Goal: Task Accomplishment & Management: Use online tool/utility

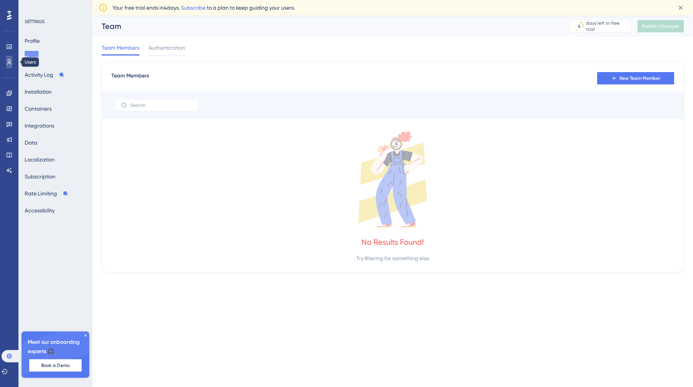
click at [6, 59] on link at bounding box center [9, 62] width 6 height 12
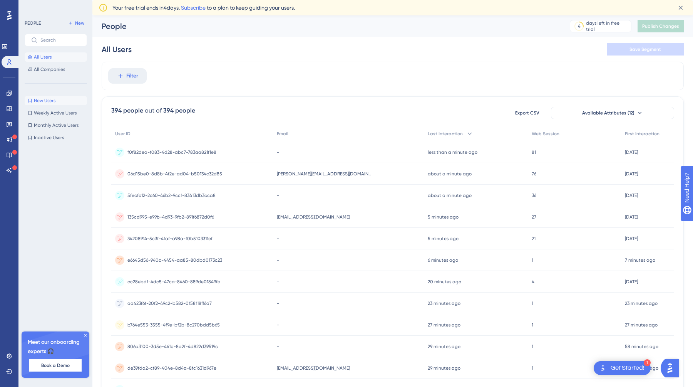
click at [38, 99] on span "New Users" at bounding box center [45, 100] width 22 height 6
click at [647, 136] on span "First Interaction" at bounding box center [642, 134] width 35 height 6
